Goal: Communication & Community: Answer question/provide support

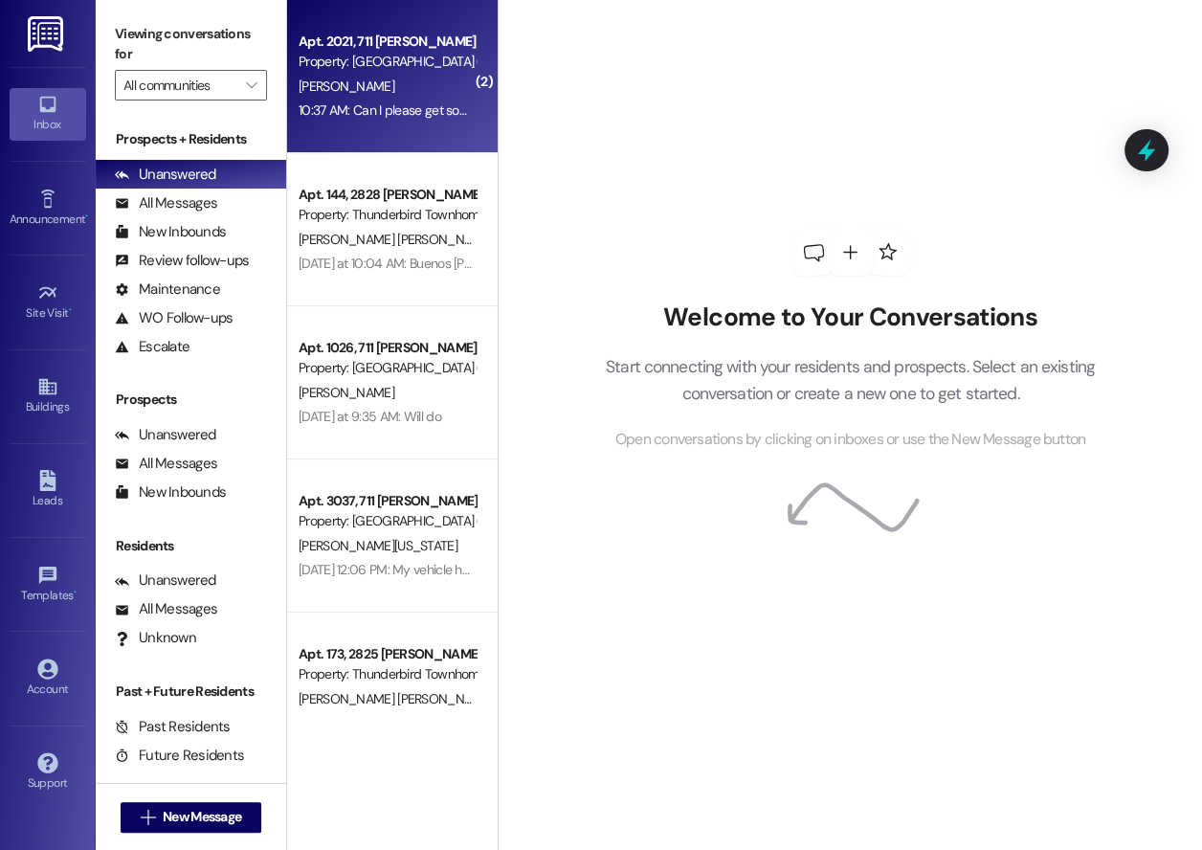
click at [350, 83] on span "[PERSON_NAME]" at bounding box center [347, 86] width 96 height 17
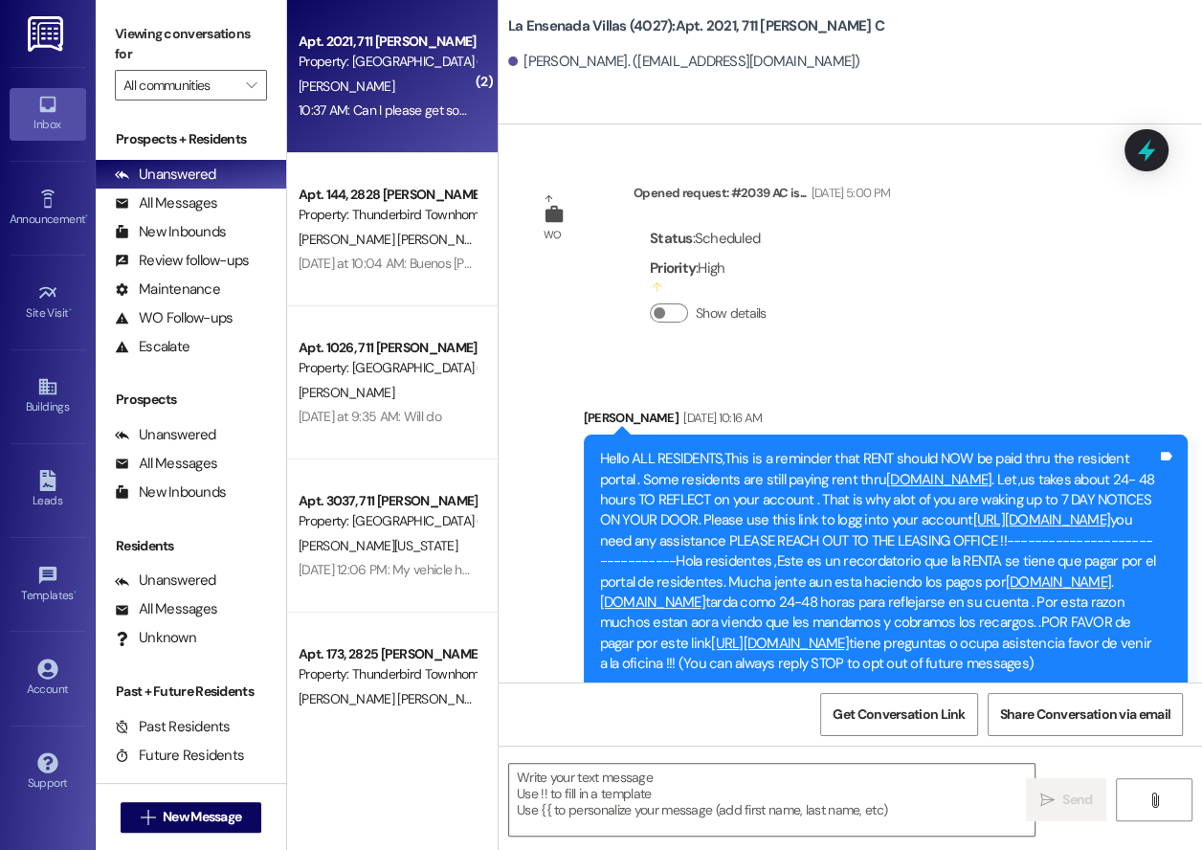
scroll to position [24794, 0]
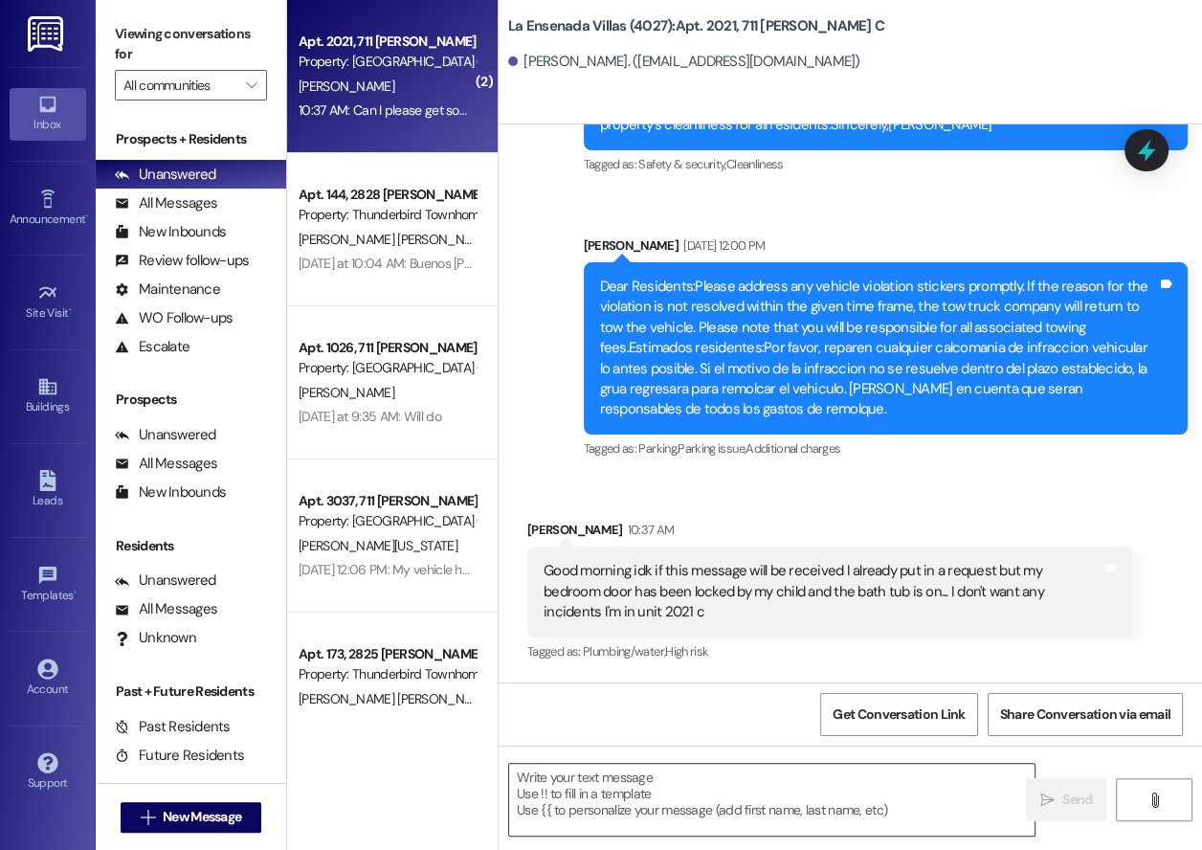
click at [666, 799] on textarea at bounding box center [771, 800] width 525 height 72
click at [534, 250] on div "Announcement, sent via SMS [PERSON_NAME] [DATE] 7:51 PM Good night all Resident…" at bounding box center [850, 213] width 703 height 528
click at [949, 567] on div "Received via SMS [PERSON_NAME] 10:37 AM Good morning idk if this message will b…" at bounding box center [850, 645] width 703 height 337
click at [900, 69] on div "[PERSON_NAME]. ([EMAIL_ADDRESS][DOMAIN_NAME])" at bounding box center [855, 62] width 694 height 38
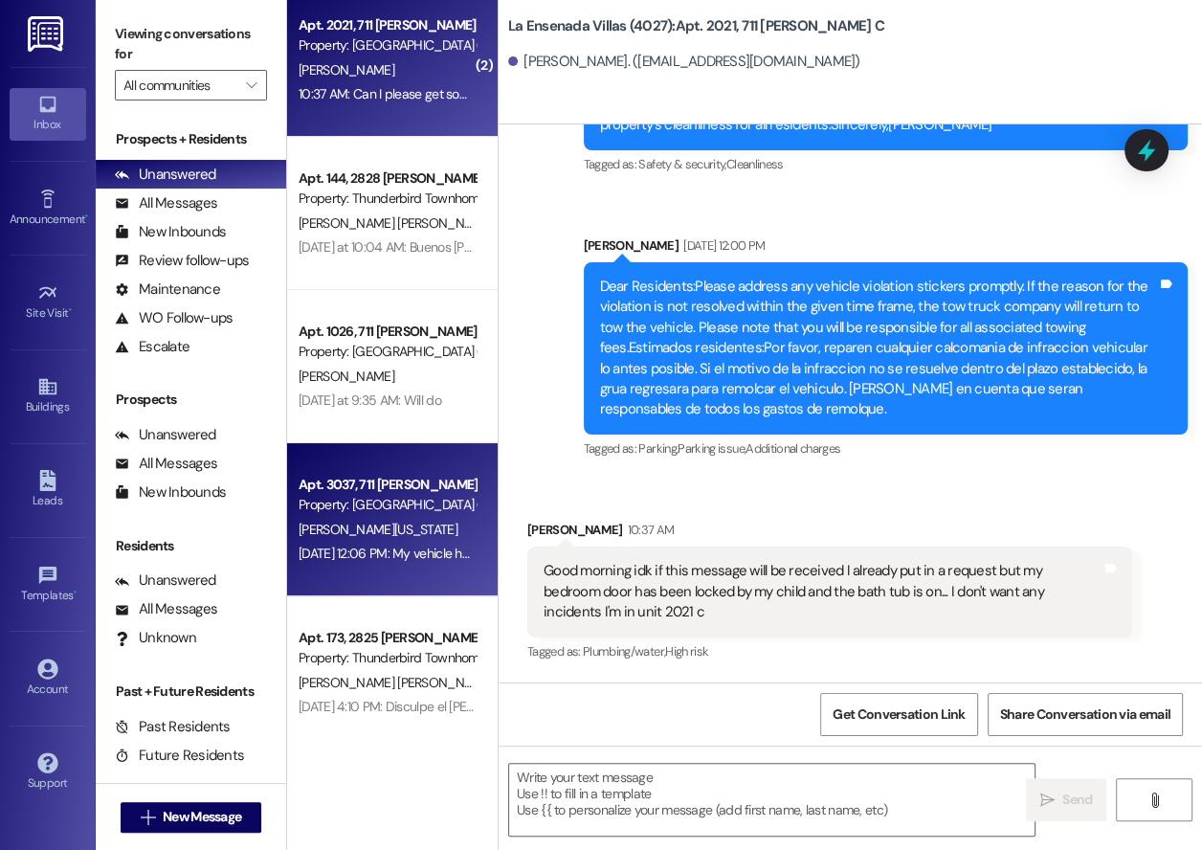
scroll to position [0, 0]
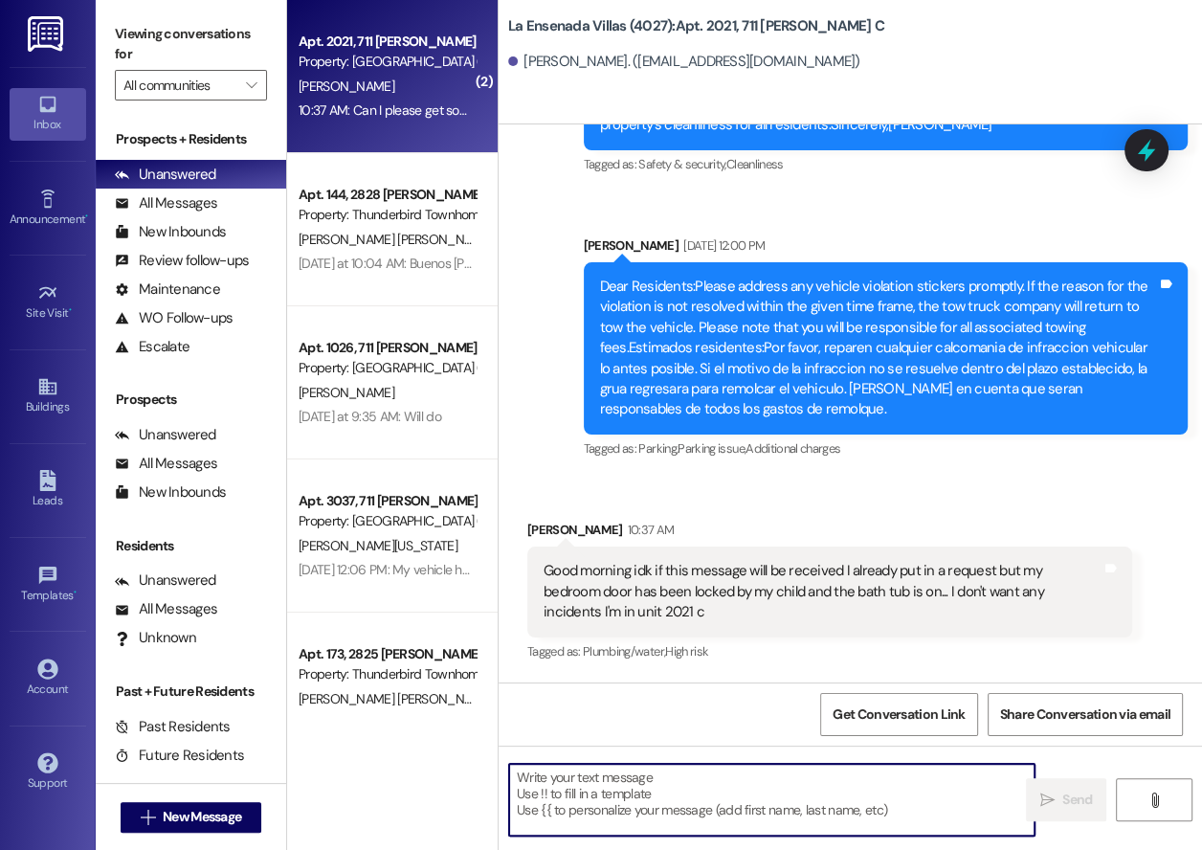
click at [670, 786] on textarea at bounding box center [771, 800] width 525 height 72
click at [691, 789] on textarea at bounding box center [771, 800] width 525 height 72
click at [880, 581] on div "Received via SMS [PERSON_NAME] 10:37 AM Good morning idk if this message will b…" at bounding box center [850, 645] width 703 height 337
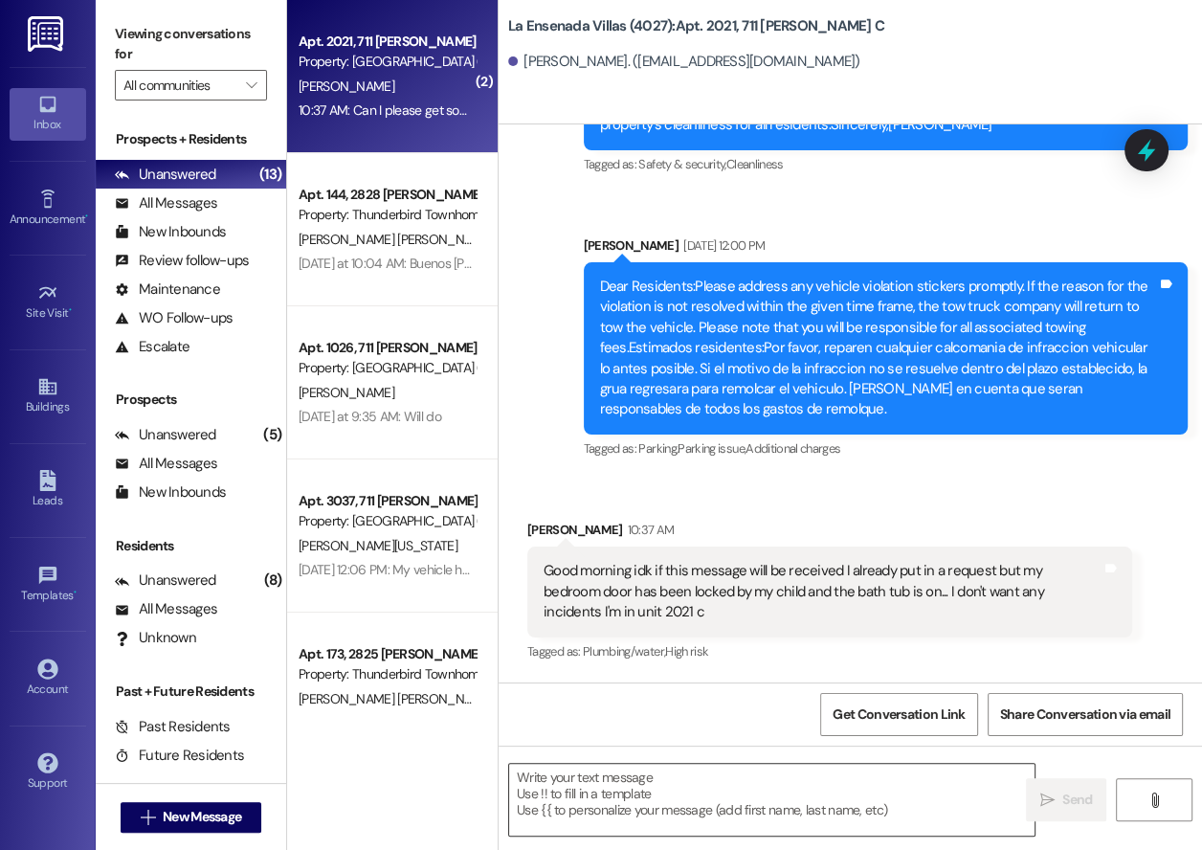
click at [615, 801] on textarea at bounding box center [771, 800] width 525 height 72
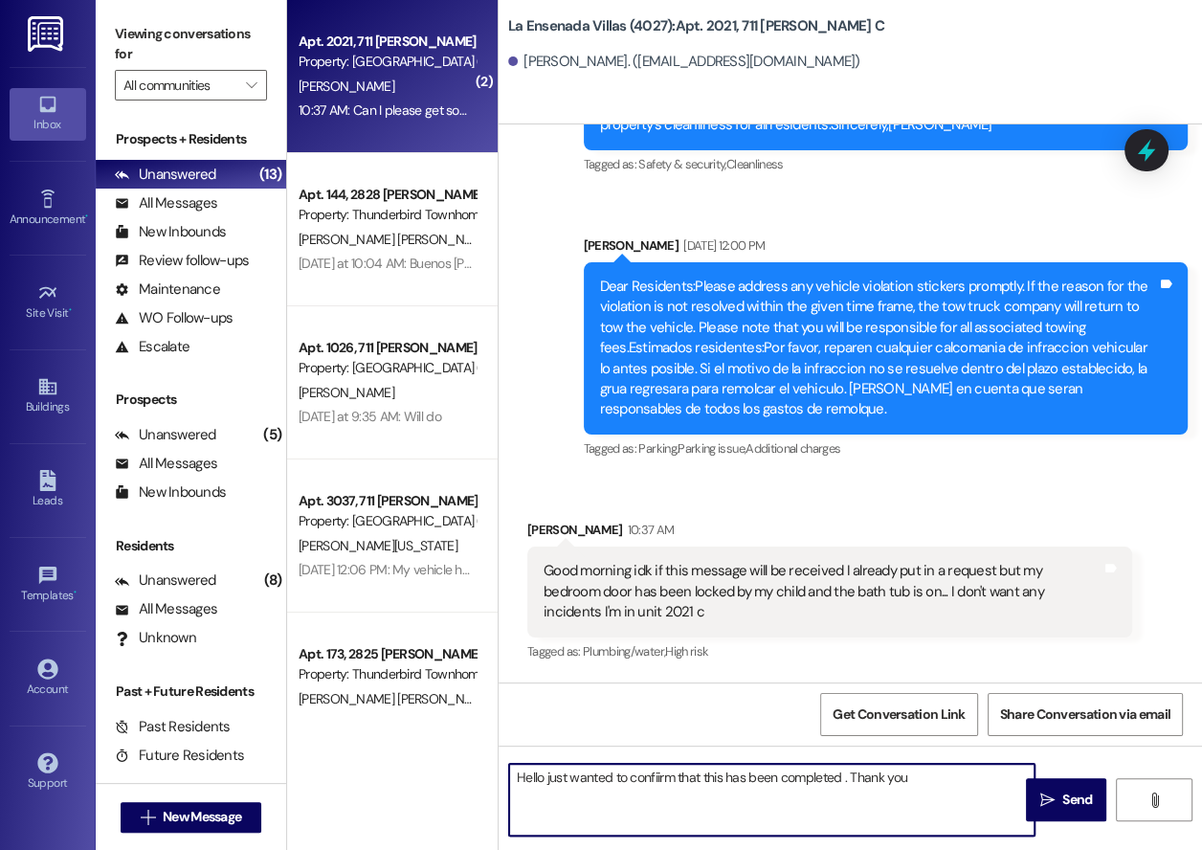
click at [620, 802] on textarea "Hello just wanted to confiirm that this has been completed . Thank you" at bounding box center [771, 800] width 525 height 72
type textarea "Hello just wanted to confirm that this has been completed . Thank you"
click at [1059, 798] on span "Send" at bounding box center [1076, 799] width 37 height 20
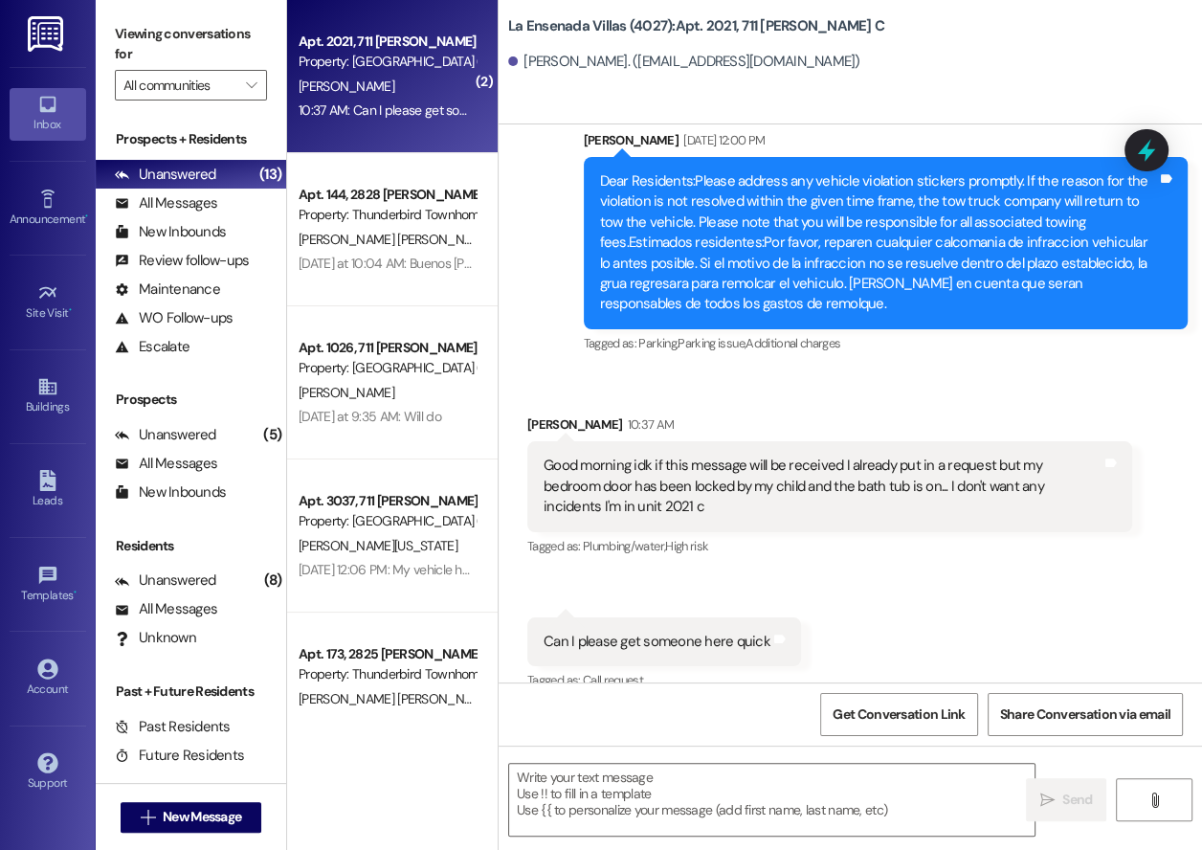
scroll to position [24928, 0]
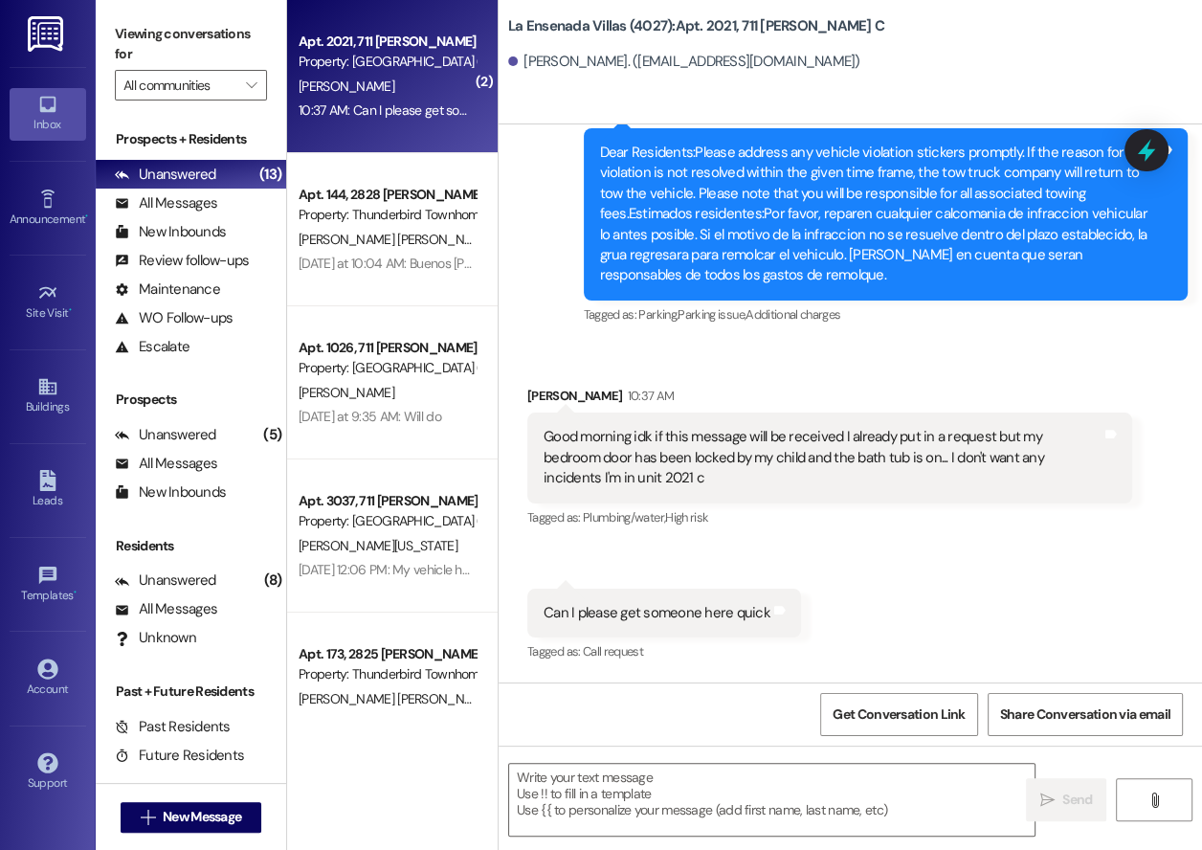
click at [611, 680] on div "Sent via SMS [PERSON_NAME] 11:12 AM Hello just wanted to confirm that this has …" at bounding box center [850, 746] width 703 height 133
click at [791, 637] on div "Tagged as: Call request Click to highlight conversations about Call request" at bounding box center [664, 651] width 274 height 28
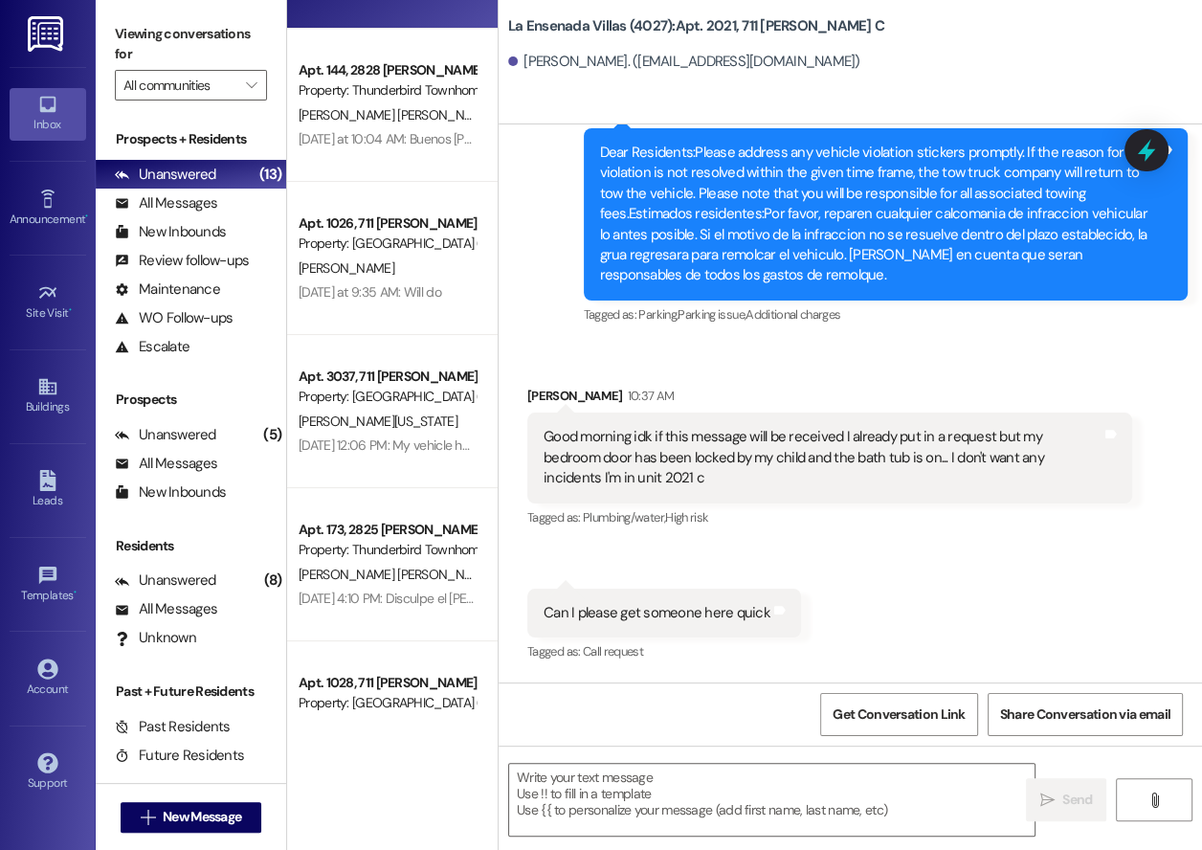
scroll to position [145, 0]
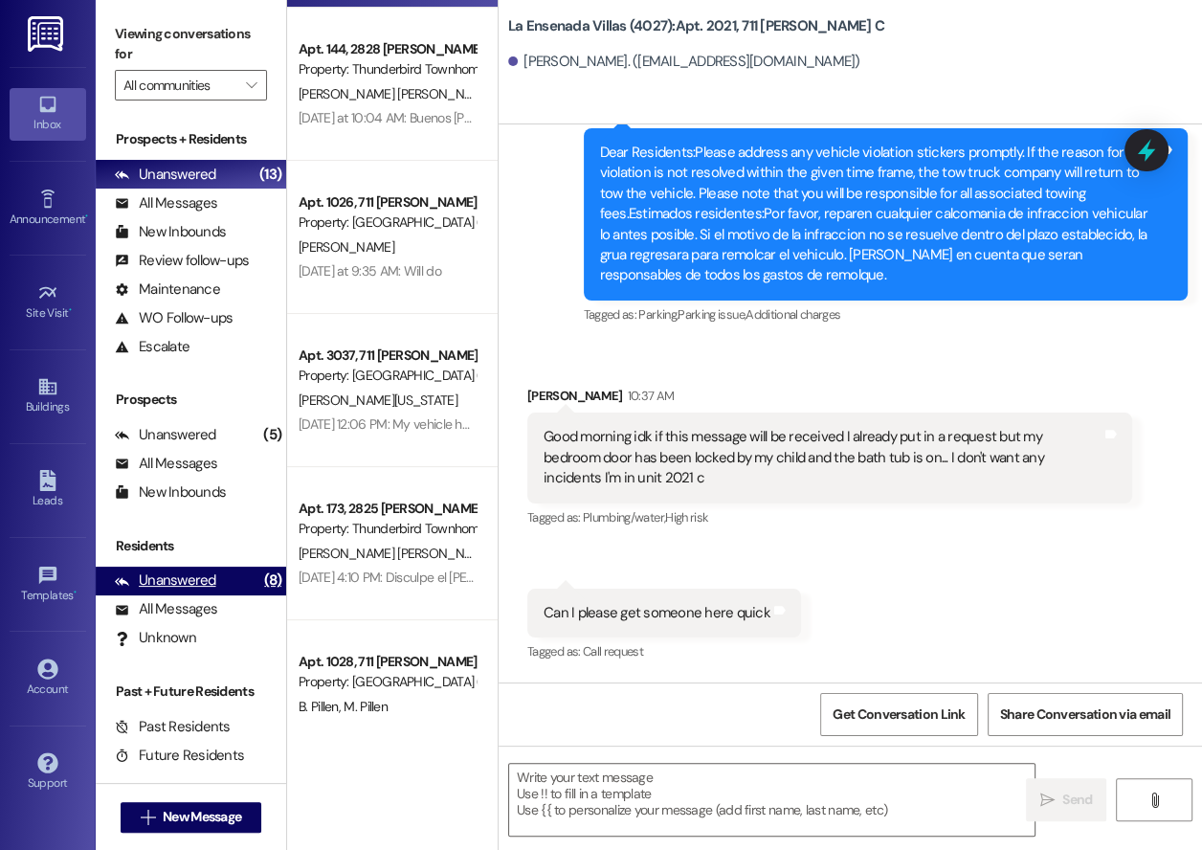
click at [178, 571] on div "Unanswered" at bounding box center [165, 580] width 101 height 20
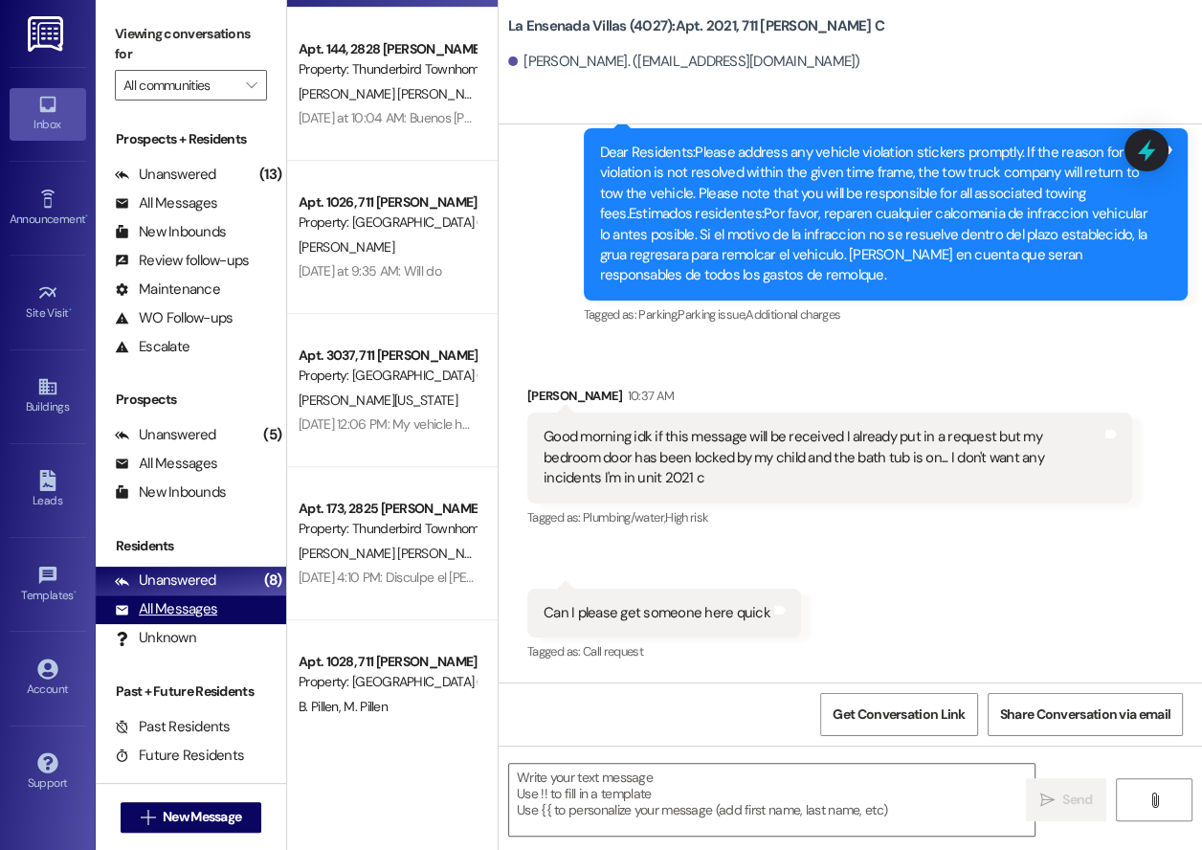
click at [168, 612] on div "All Messages" at bounding box center [166, 609] width 102 height 20
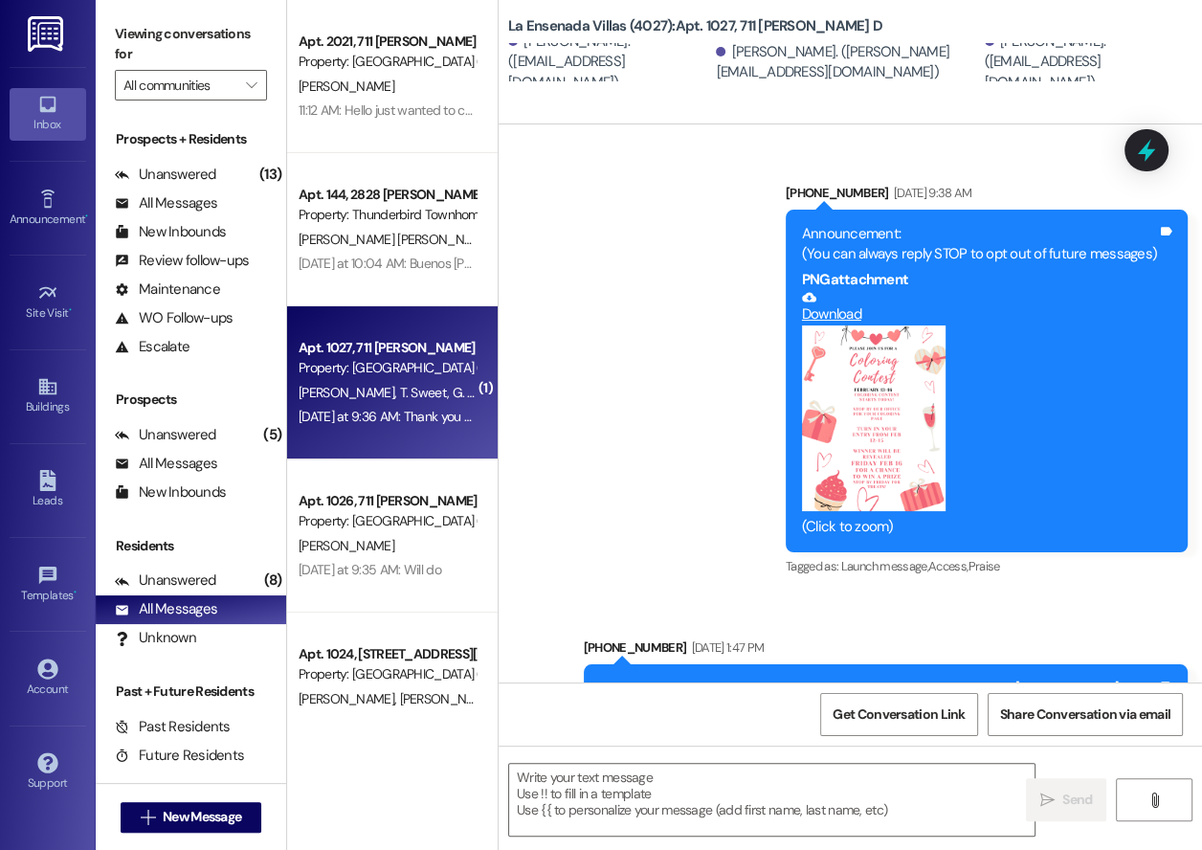
scroll to position [23115, 0]
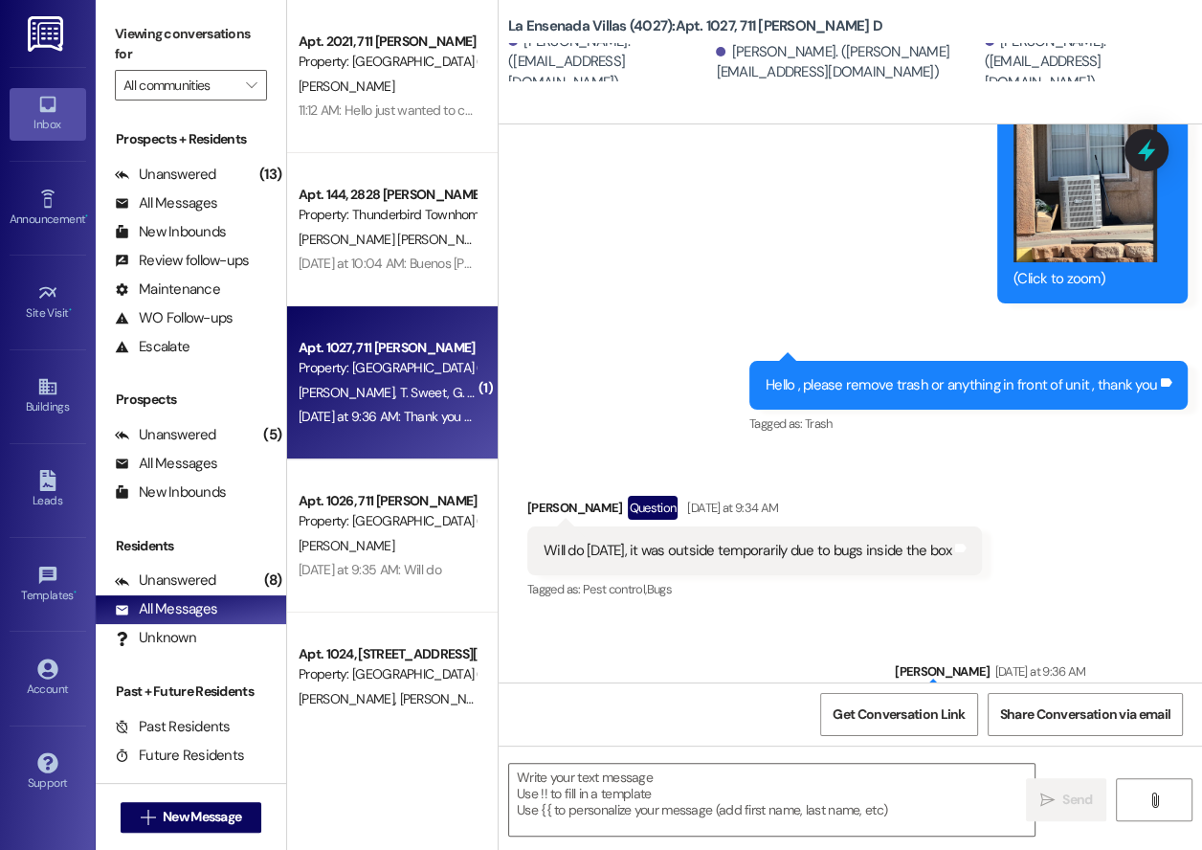
click at [794, 618] on div "Sent via SMS [PERSON_NAME] [DATE] at 9:36 AM Thank you so much for understandin…" at bounding box center [850, 684] width 703 height 133
click at [776, 618] on div "Sent via SMS [PERSON_NAME] [DATE] at 9:36 AM Thank you so much for understandin…" at bounding box center [850, 684] width 703 height 133
